Goal: Information Seeking & Learning: Learn about a topic

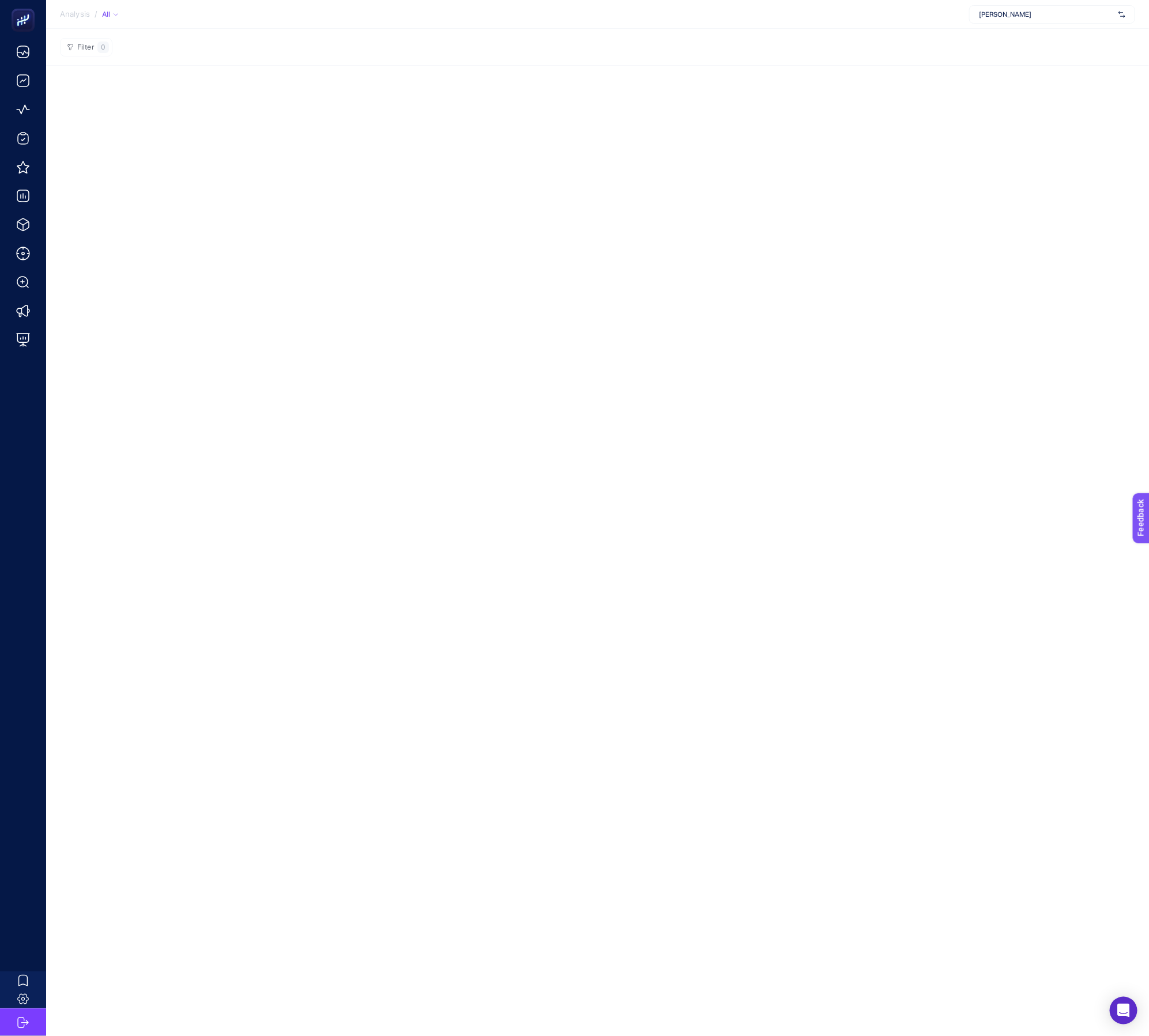
click at [983, 14] on span "[PERSON_NAME]" at bounding box center [1046, 15] width 135 height 9
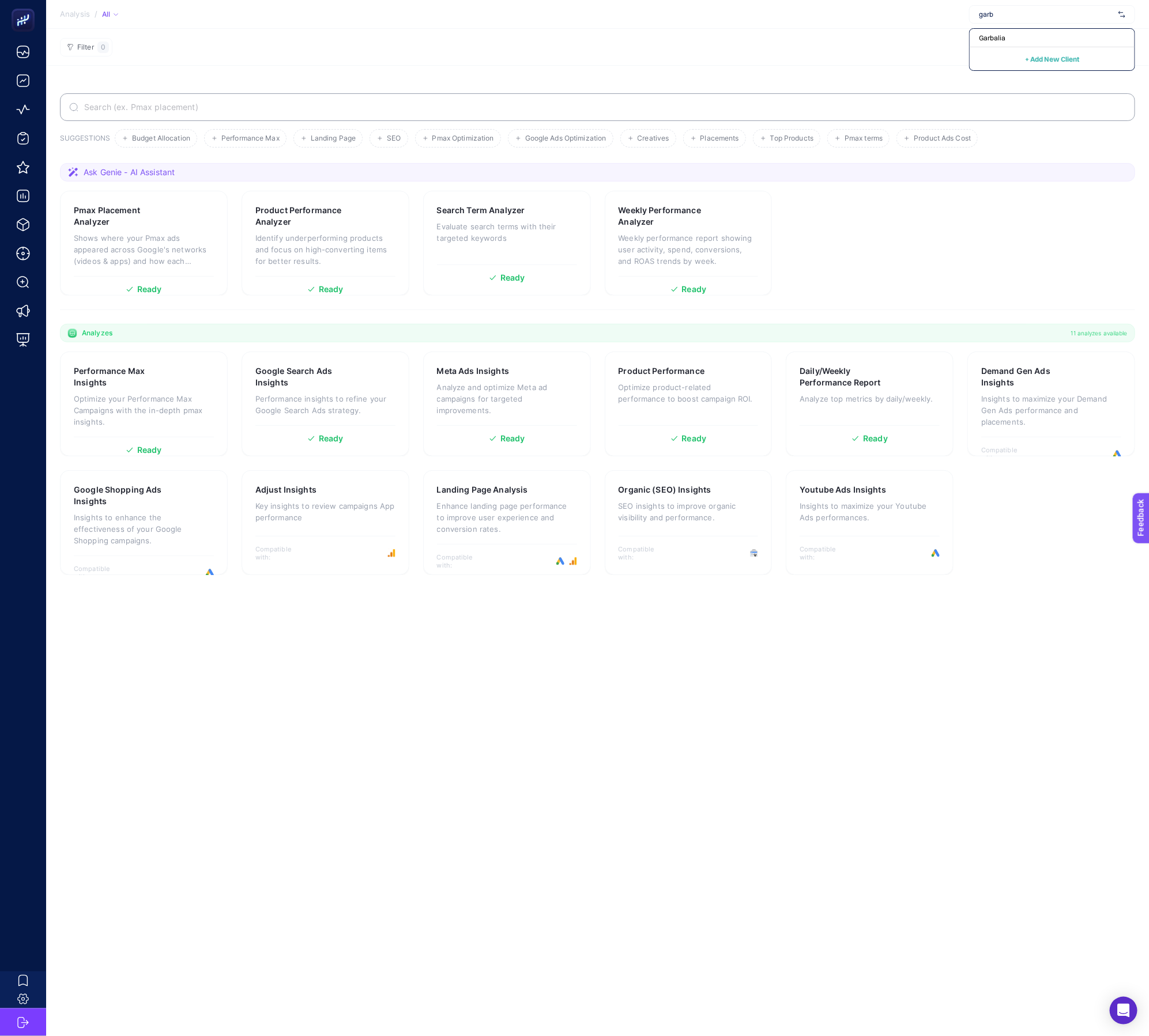
type input "garb"
click at [1011, 28] on div "Garbalia + Add New Client" at bounding box center [1052, 49] width 166 height 43
click at [1012, 16] on input "text" at bounding box center [1046, 15] width 135 height 9
type input "gar"
click at [1008, 29] on div "Garbalia" at bounding box center [1052, 38] width 165 height 18
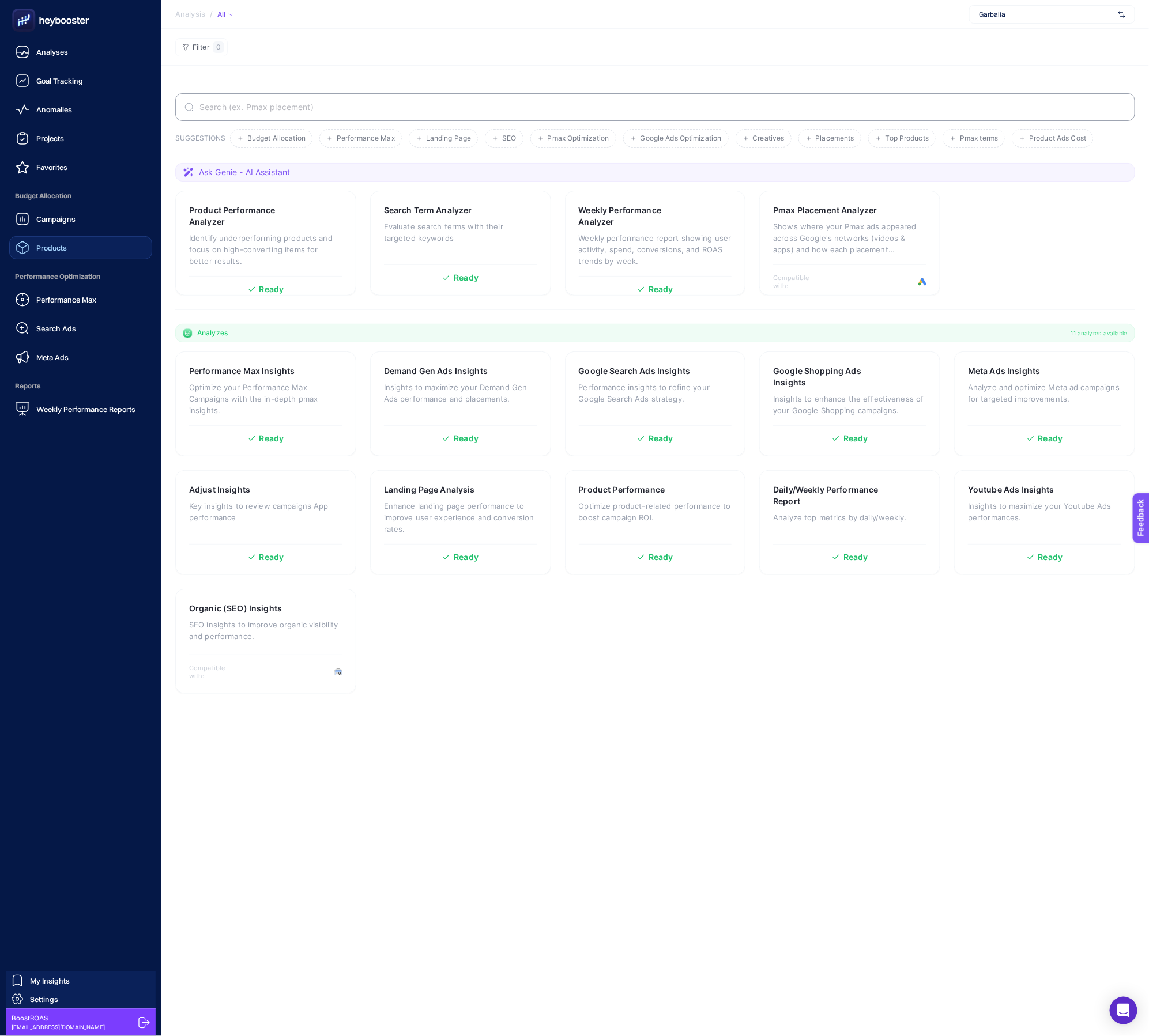
click at [111, 250] on link "Products" at bounding box center [80, 248] width 143 height 23
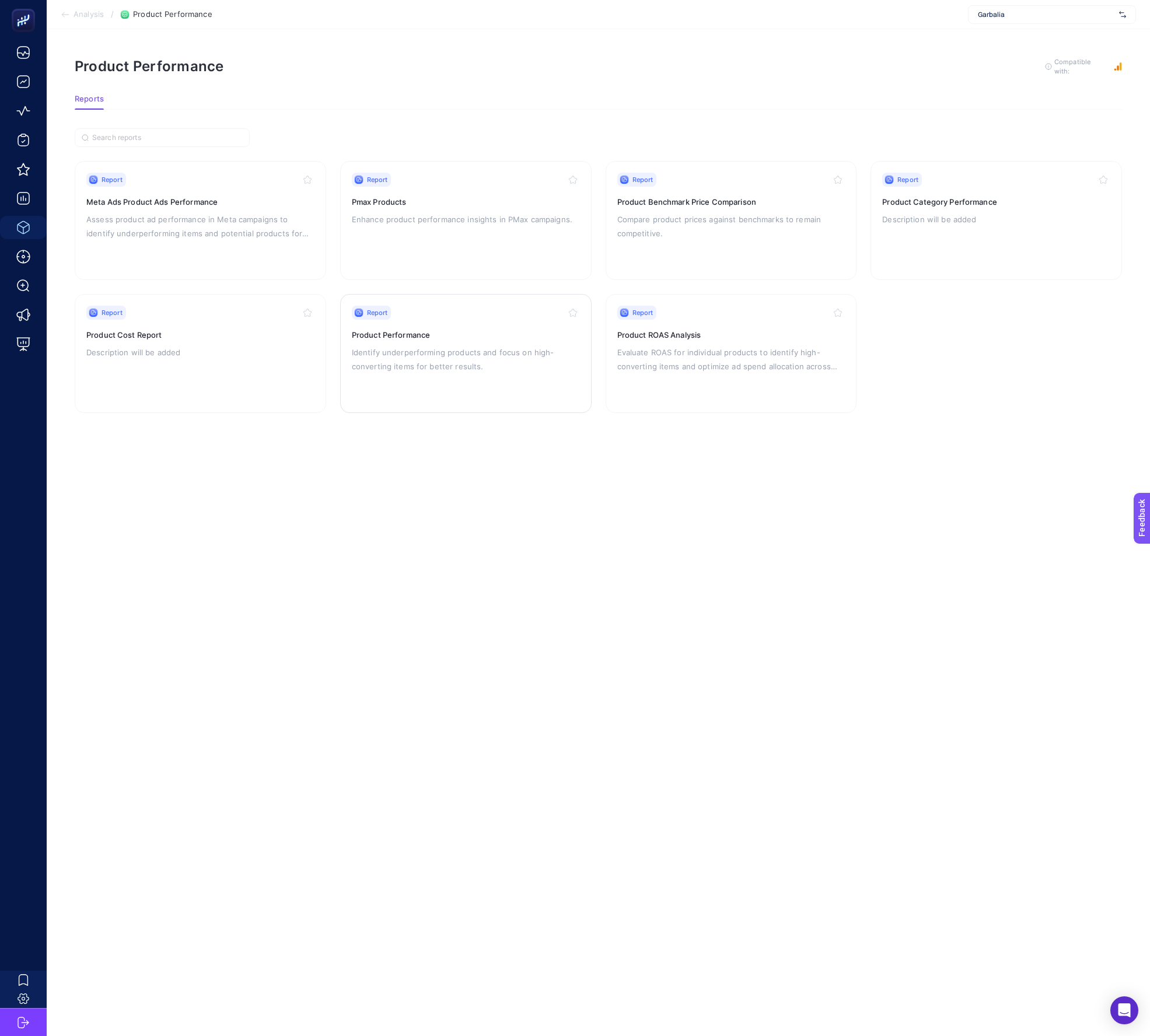
click at [545, 353] on p "Identify underperforming products and focus on high-converting items for better…" at bounding box center [466, 359] width 229 height 28
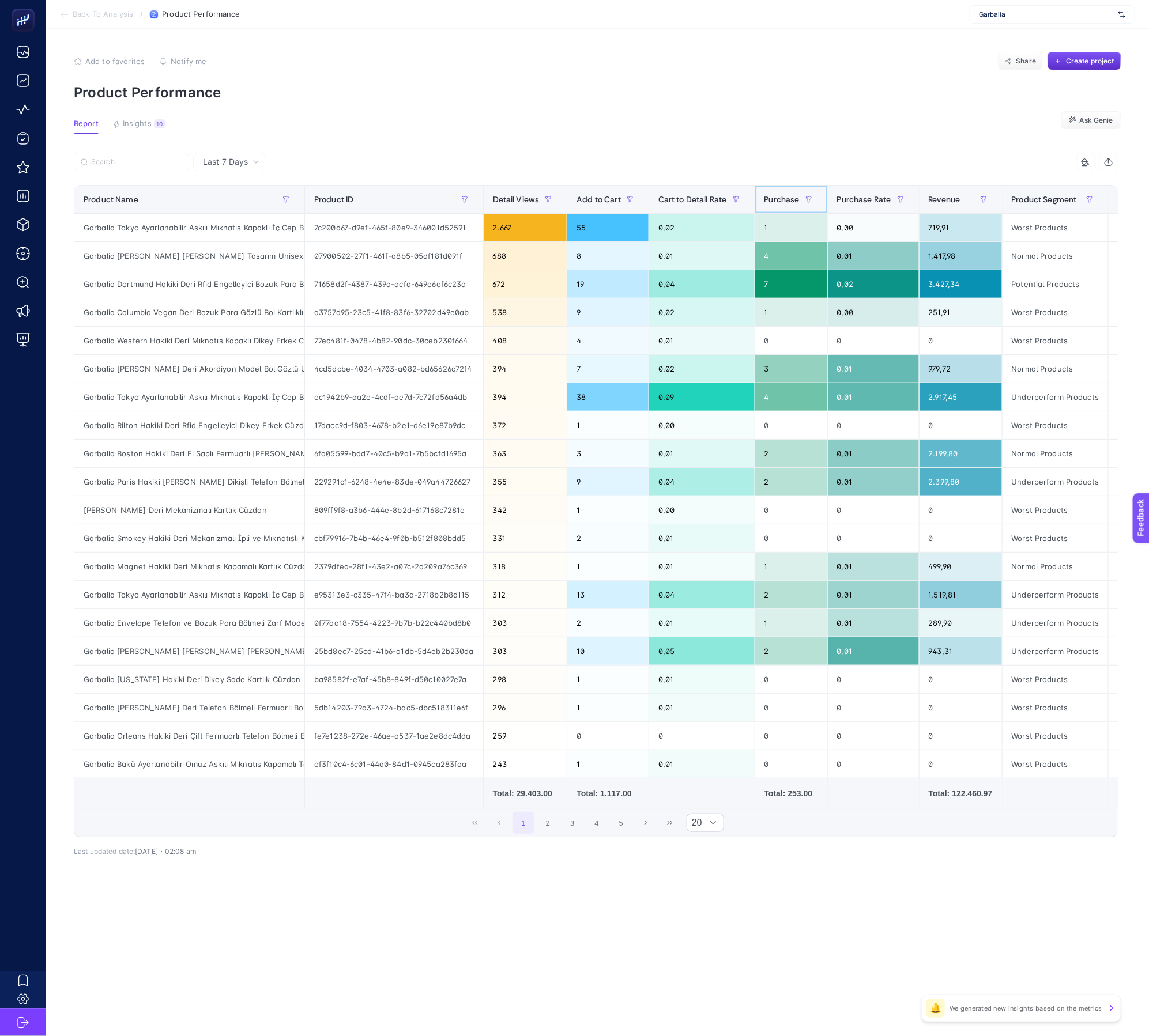
click at [778, 207] on div "Purchase" at bounding box center [790, 199] width 54 height 18
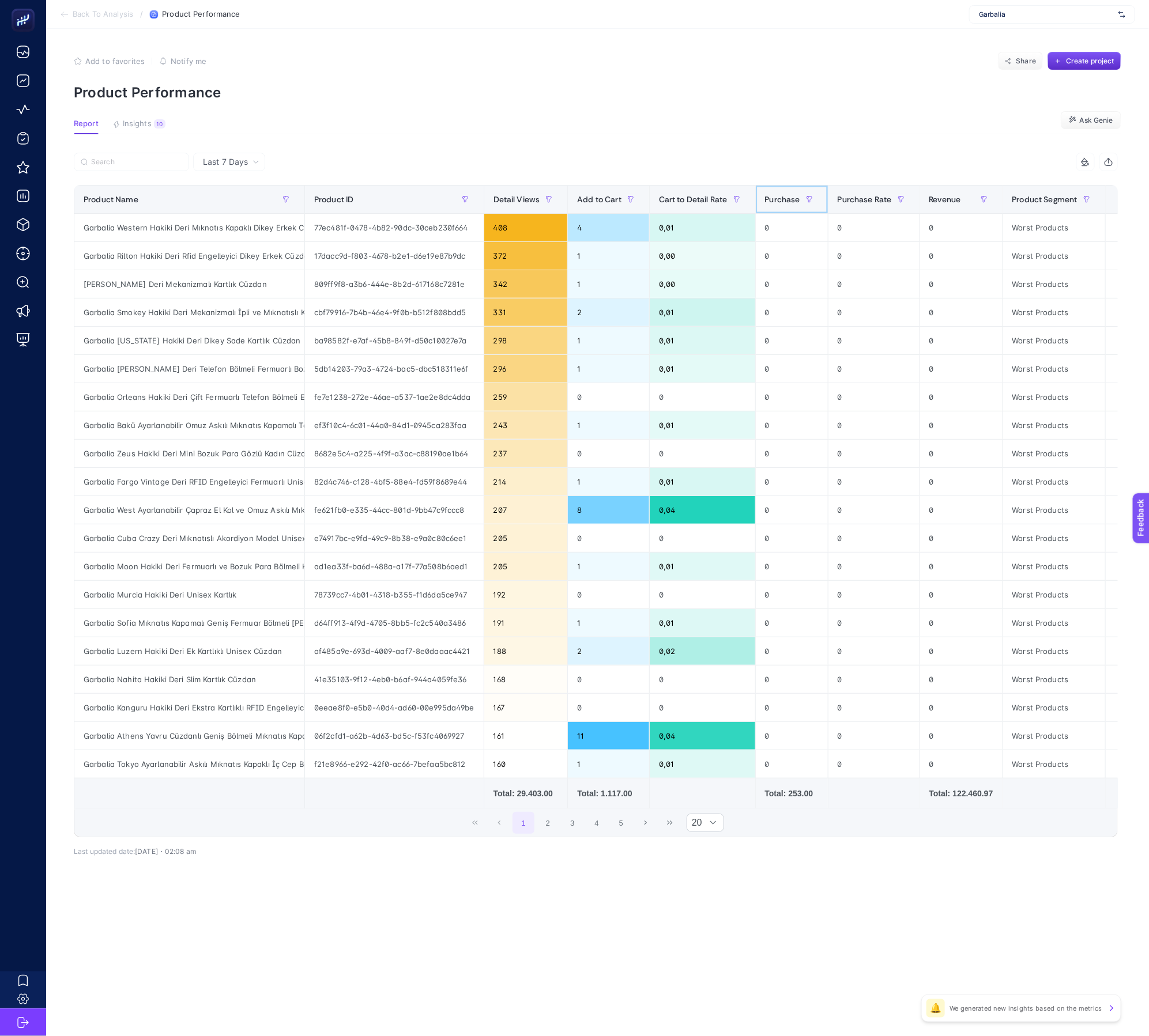
click at [778, 207] on div "Purchase" at bounding box center [791, 199] width 54 height 18
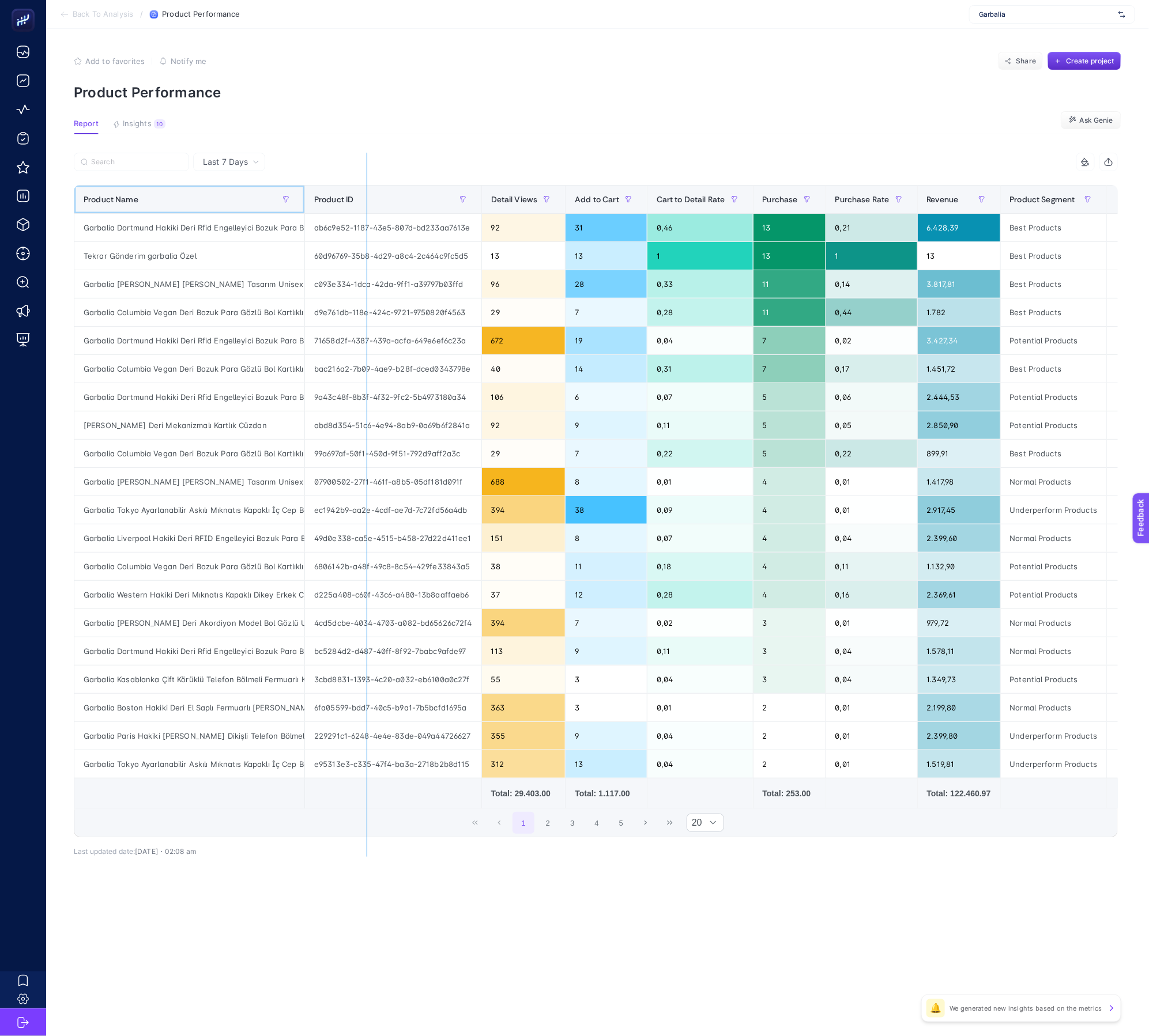
drag, startPoint x: 302, startPoint y: 198, endPoint x: 449, endPoint y: 188, distance: 147.3
click at [439, 189] on div "6 items selected Product Name Product ID Detail Views Add to Cart Cart to Detai…" at bounding box center [595, 495] width 1044 height 685
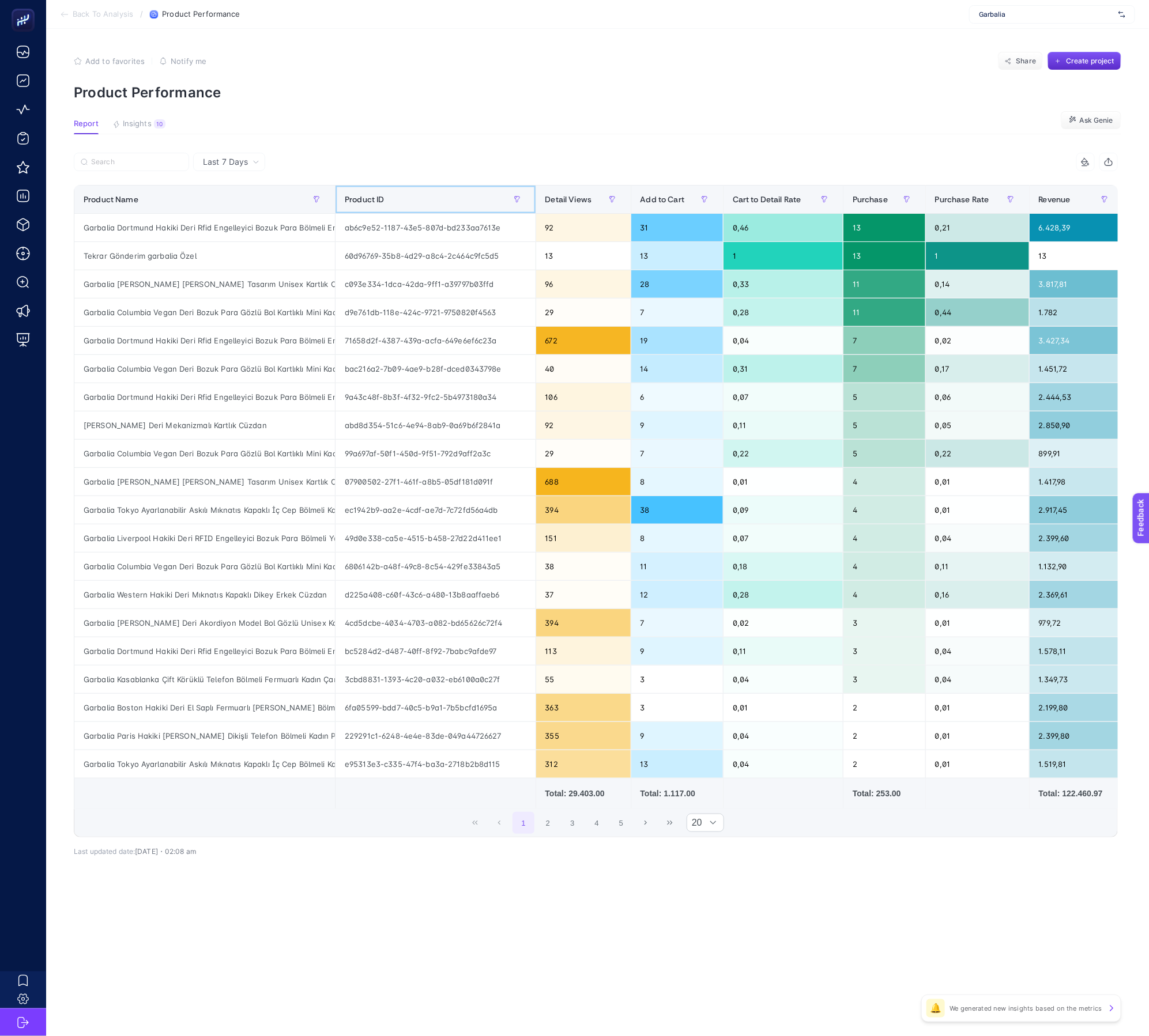
click at [843, 188] on th "Product ID" at bounding box center [884, 199] width 83 height 28
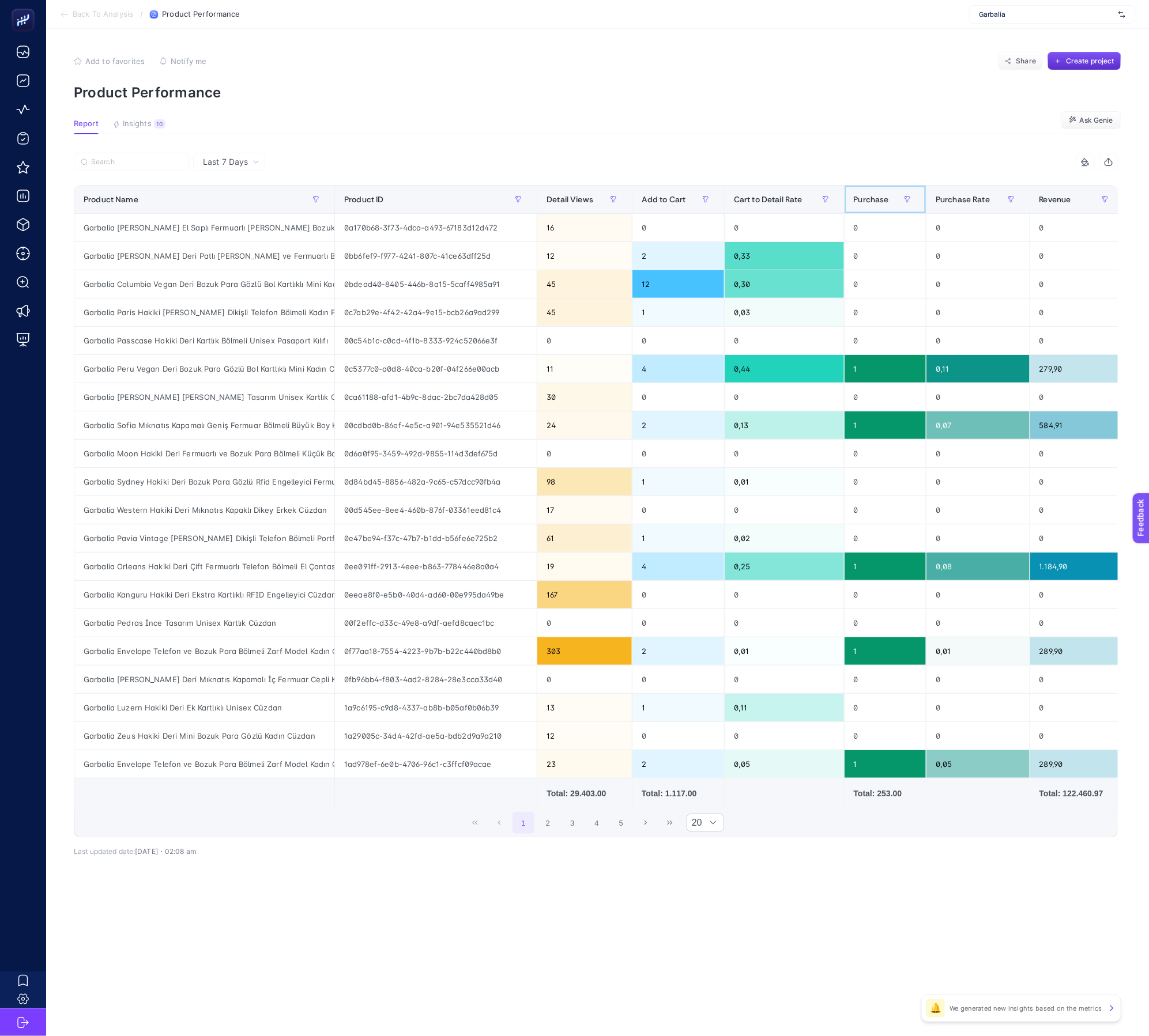
click at [861, 190] on div "Purchase" at bounding box center [886, 199] width 64 height 18
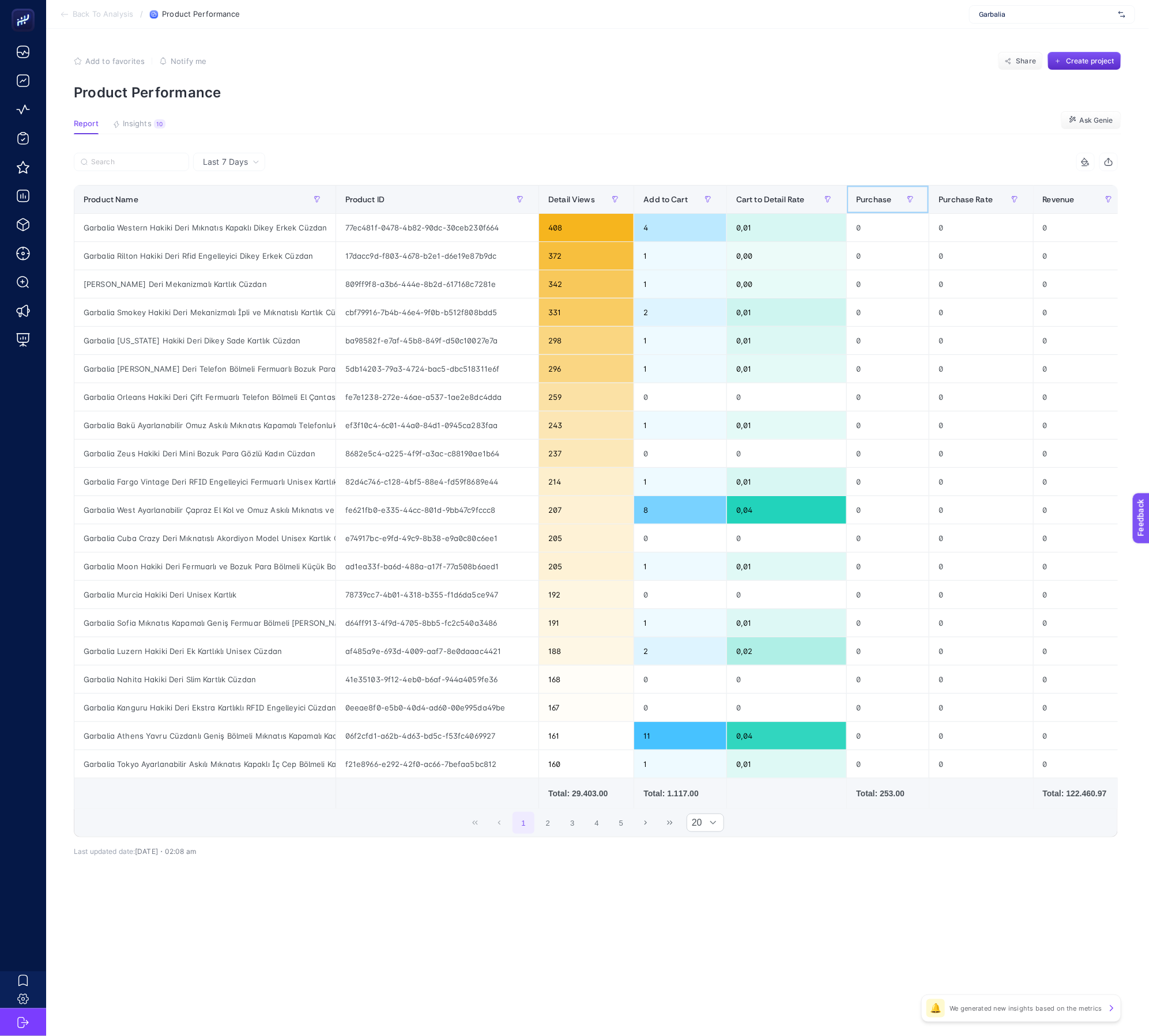
click at [859, 191] on div "Purchase" at bounding box center [888, 199] width 64 height 18
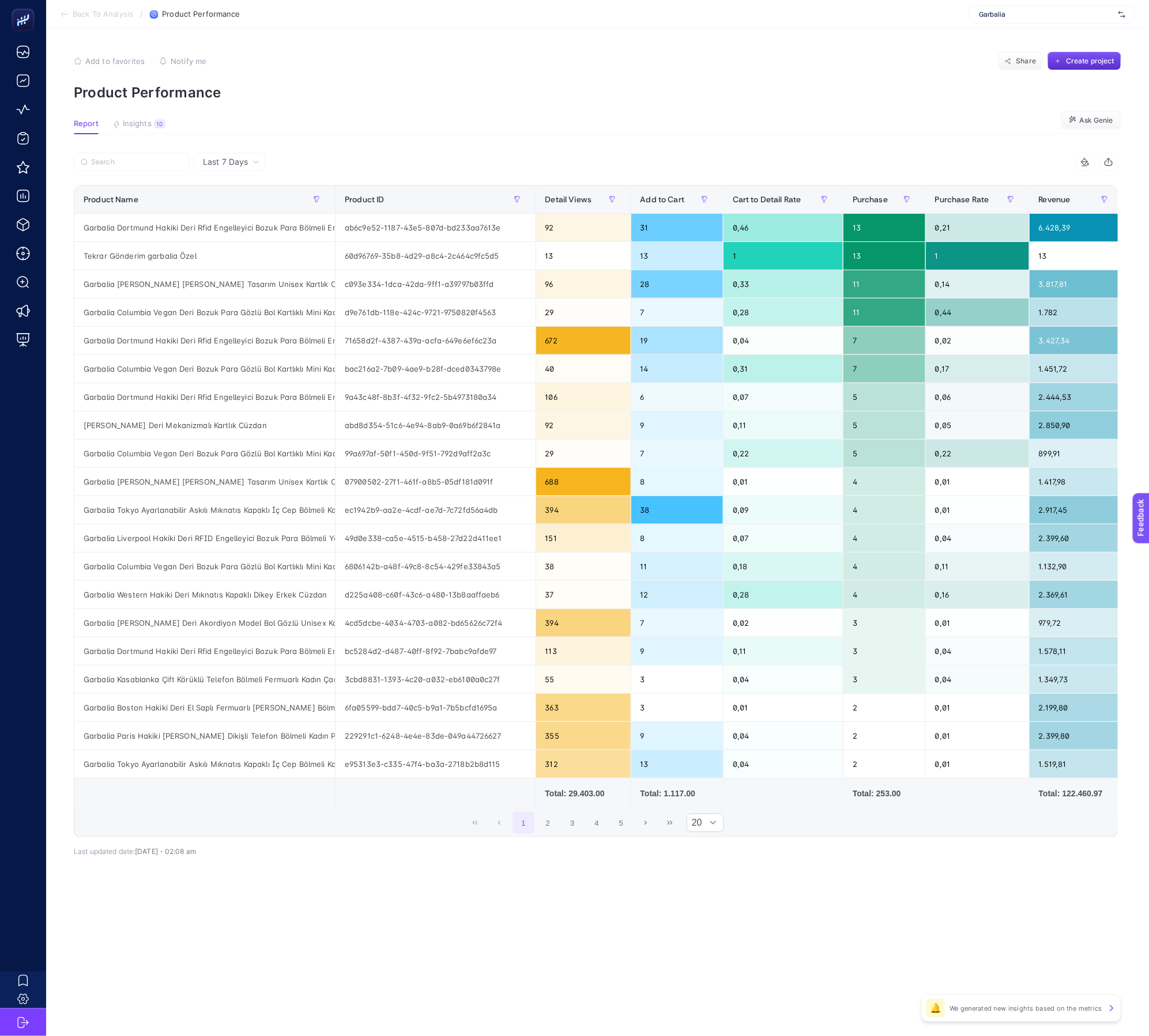
click at [259, 167] on div "Last 7 Days" at bounding box center [229, 162] width 72 height 18
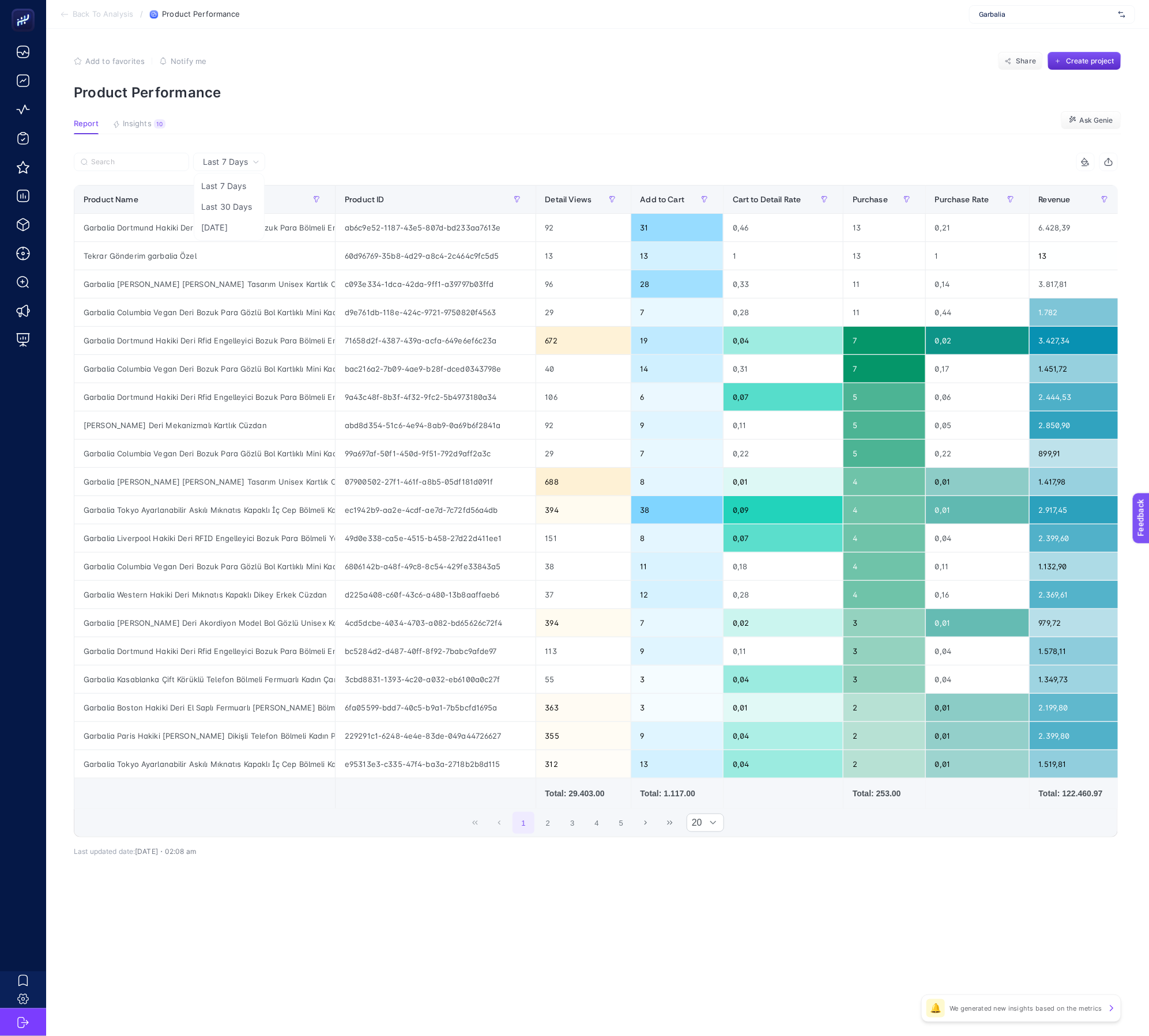
click at [243, 168] on div "Last 7 Days Last 7 Days Last 30 Days [DATE]" at bounding box center [229, 162] width 72 height 18
click at [239, 164] on span "Last 7 Days" at bounding box center [225, 162] width 45 height 12
click at [245, 218] on li "Last 30 Days" at bounding box center [229, 228] width 66 height 21
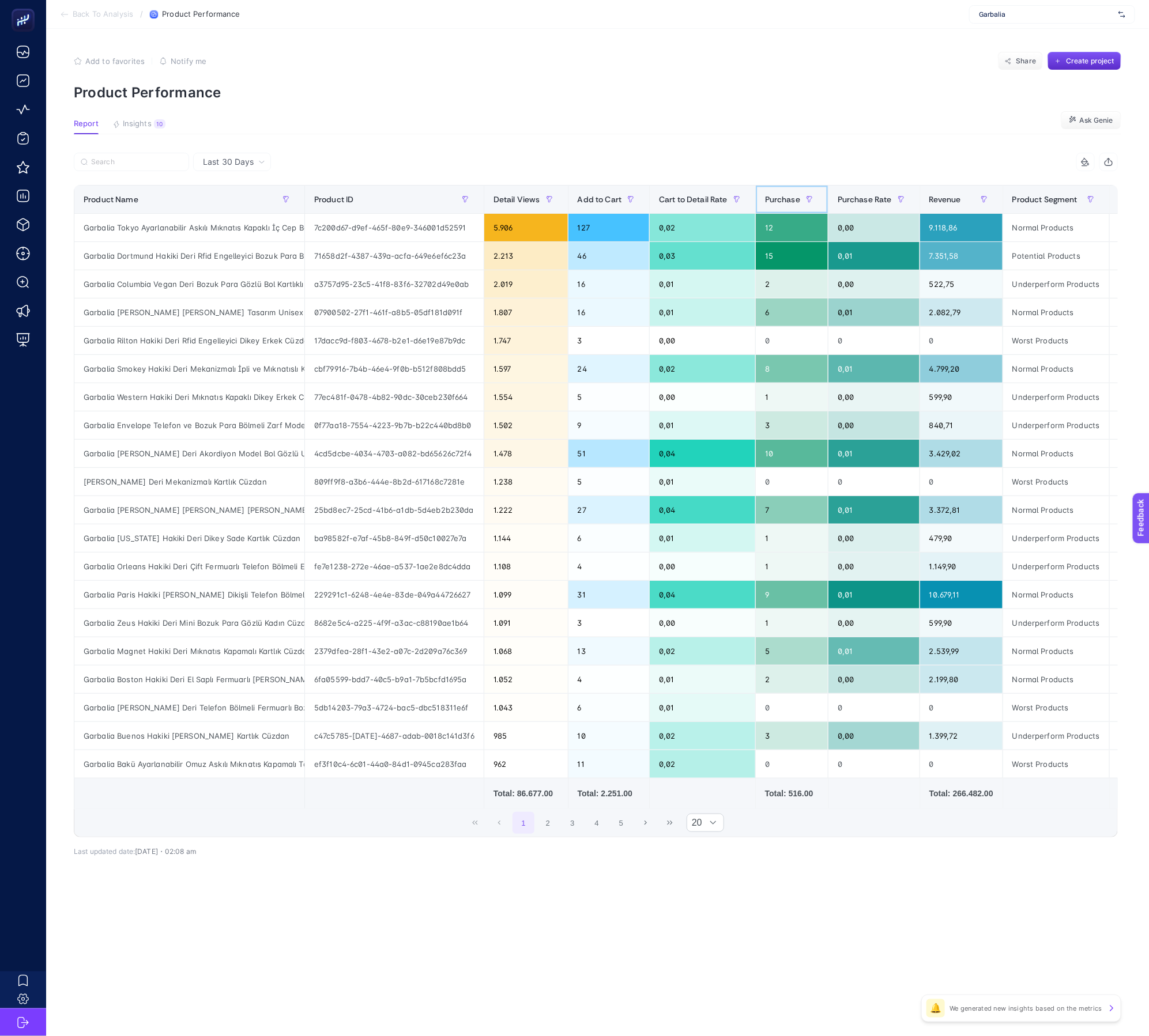
click at [794, 202] on span "Purchase" at bounding box center [782, 199] width 36 height 9
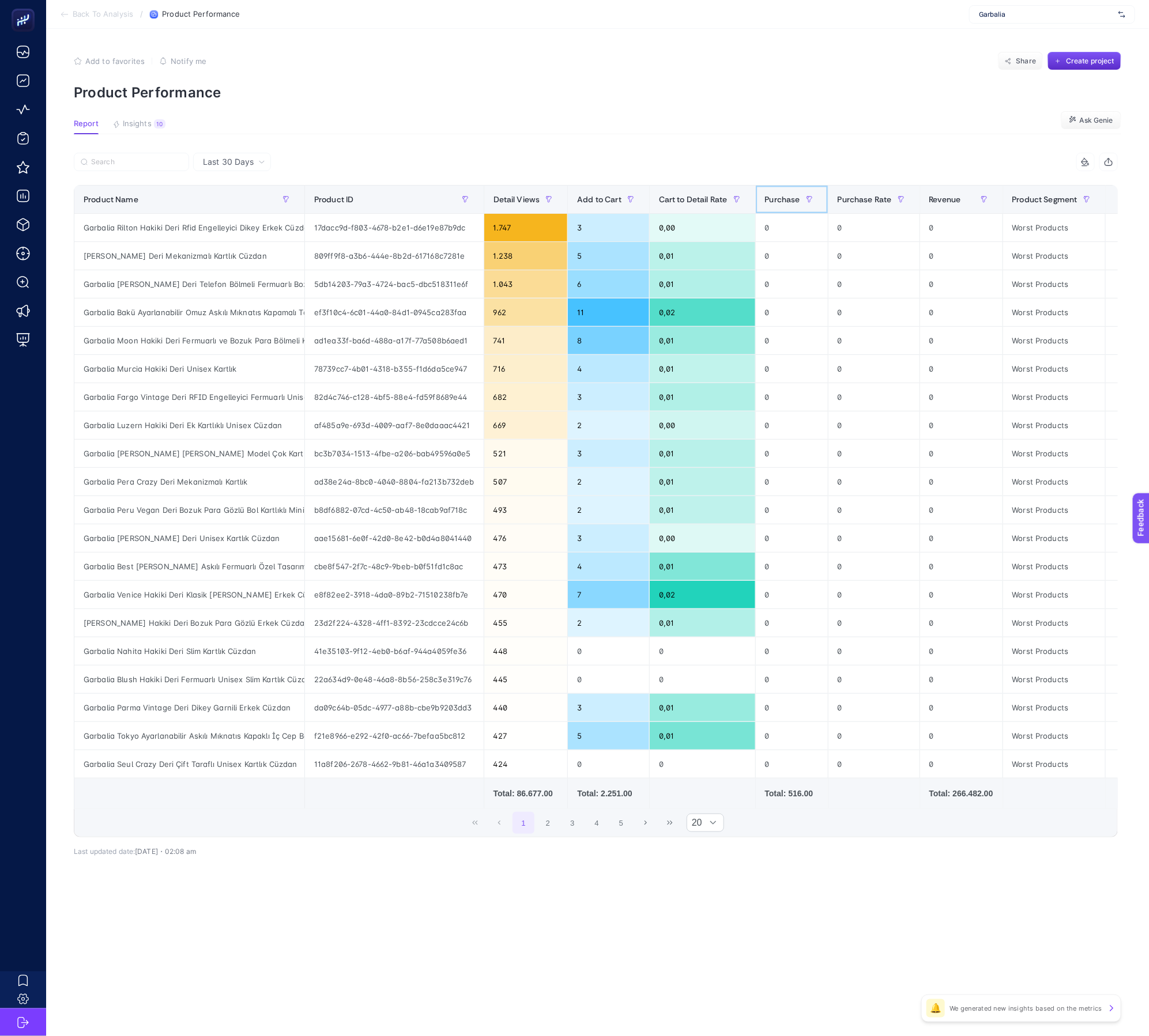
click at [794, 202] on span "Purchase" at bounding box center [782, 199] width 36 height 9
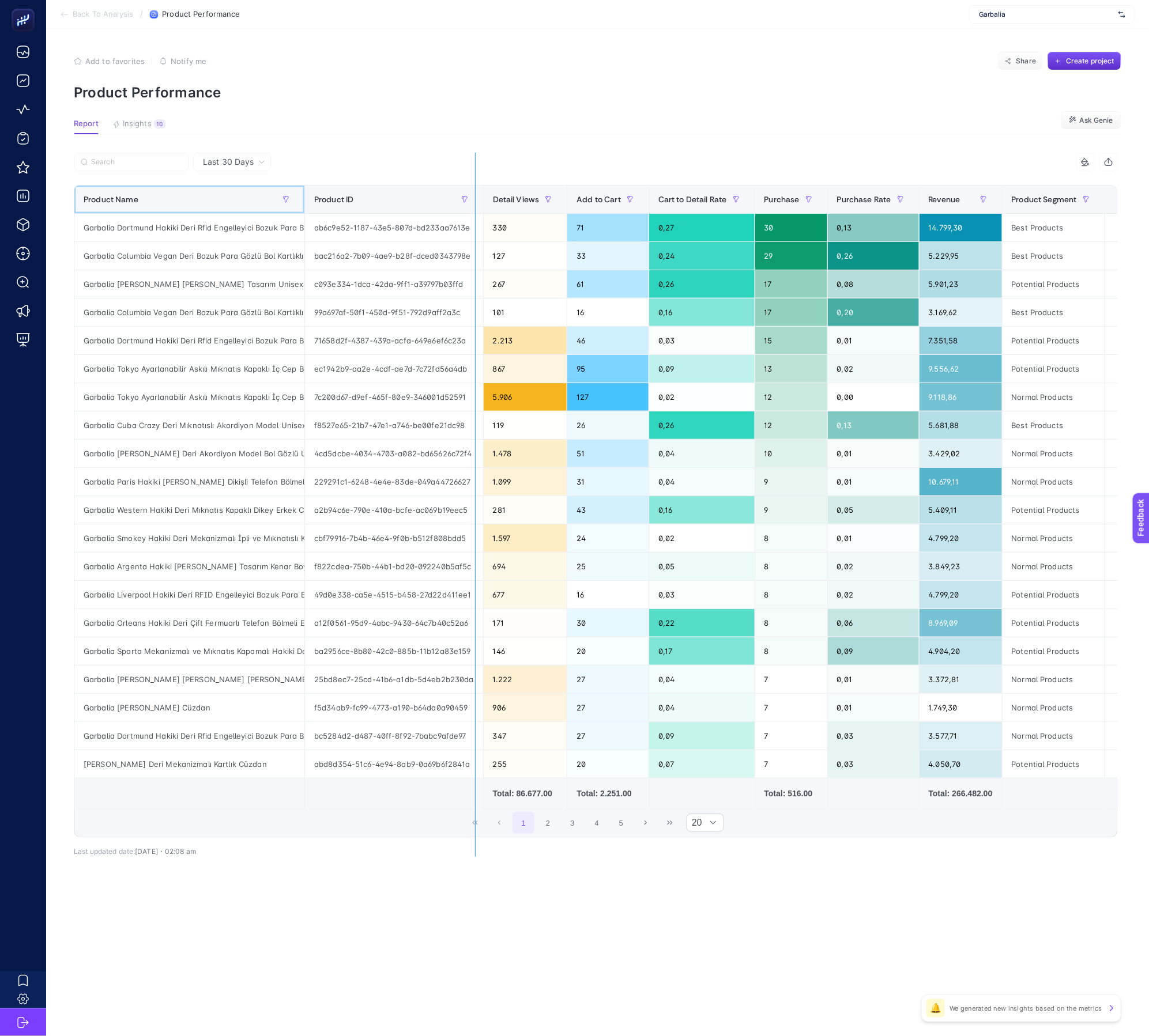
drag, startPoint x: 301, startPoint y: 198, endPoint x: 481, endPoint y: 198, distance: 180.0
click at [481, 198] on tr "Product Name Product ID Detail Views Add to Cart Cart to Detail Rate Purchase P…" at bounding box center [611, 199] width 1073 height 28
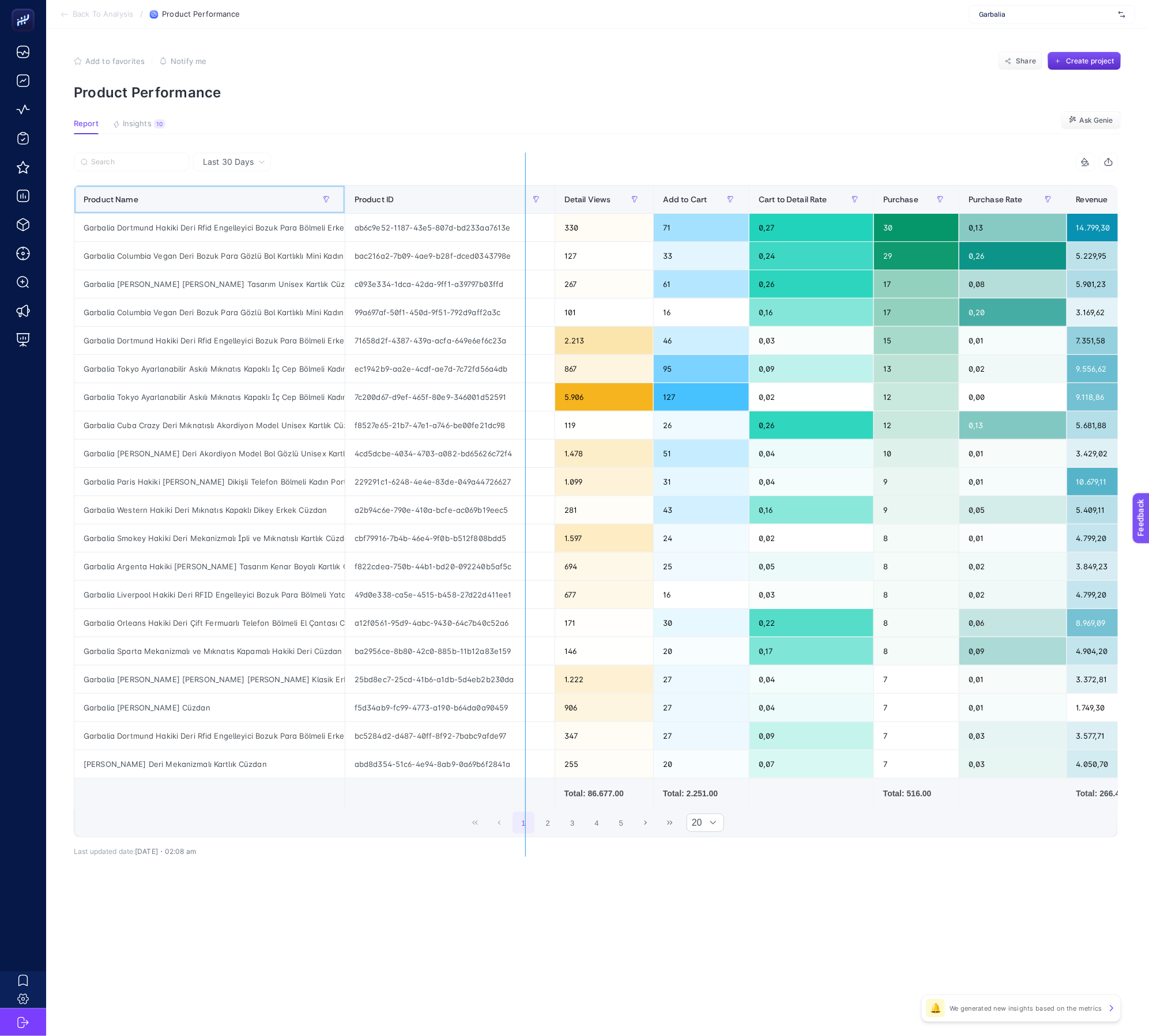
drag, startPoint x: 337, startPoint y: 201, endPoint x: 678, endPoint y: 194, distance: 341.1
click at [678, 194] on div "6 items selected Product Name Product ID Detail Views Add to Cart Cart to Detai…" at bounding box center [595, 495] width 1044 height 685
